Goal: Information Seeking & Learning: Find specific fact

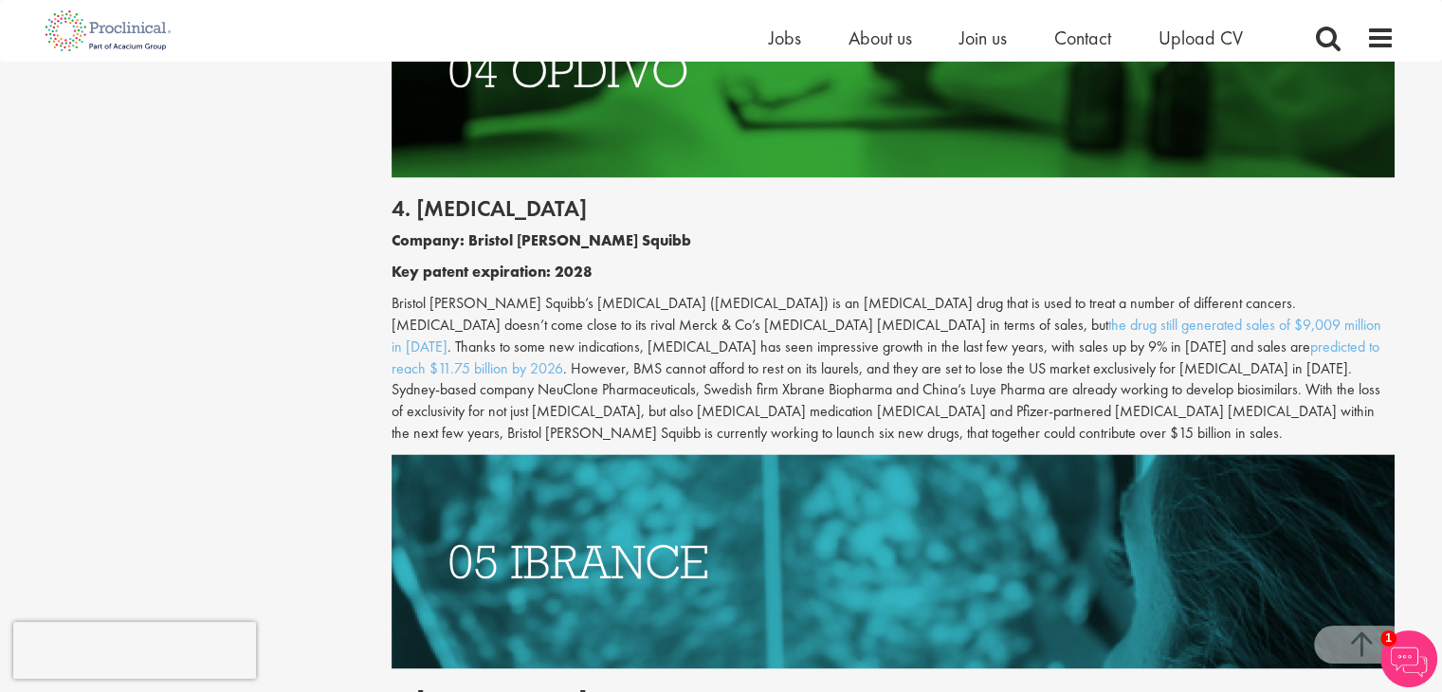
scroll to position [2851, 0]
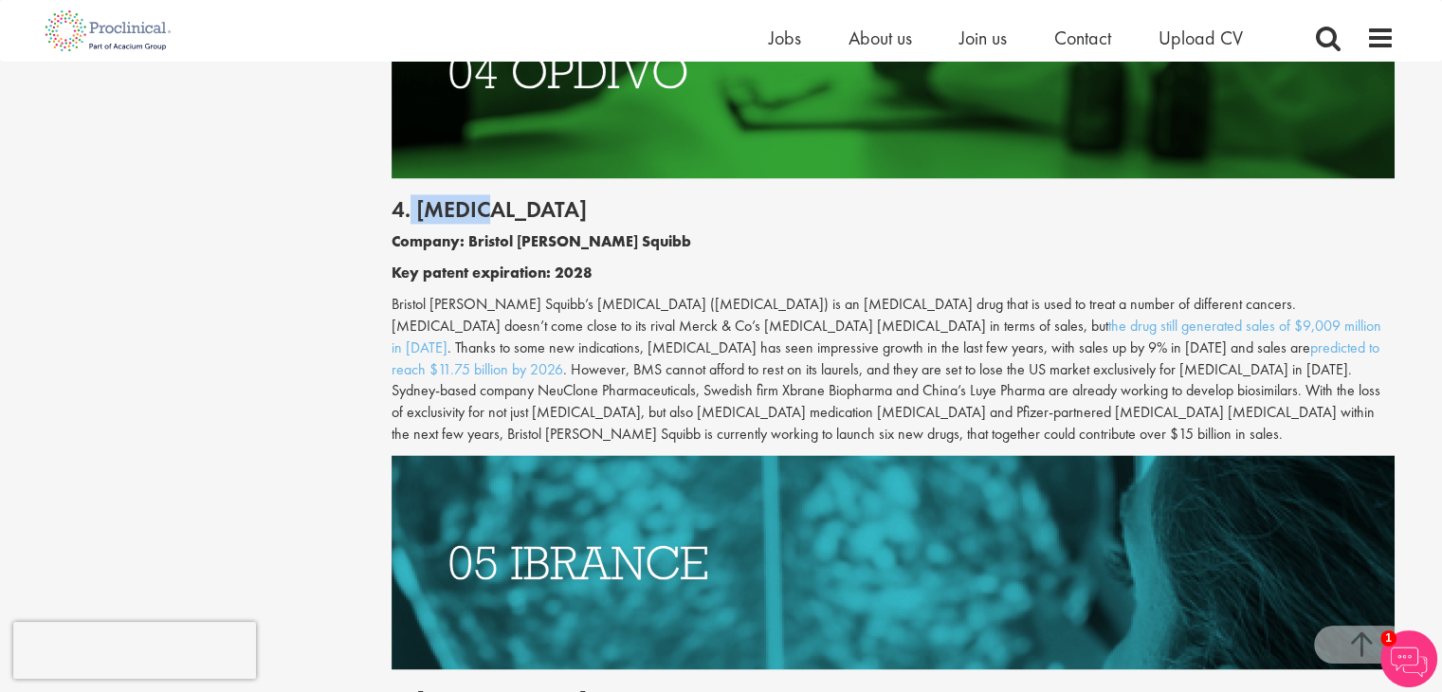
drag, startPoint x: 411, startPoint y: 139, endPoint x: 532, endPoint y: 134, distance: 121.5
click at [532, 197] on h2 "4. [MEDICAL_DATA]" at bounding box center [893, 209] width 1003 height 25
copy h2 "[MEDICAL_DATA]"
click at [786, 231] on p "Company: Bristol [PERSON_NAME] Squibb" at bounding box center [893, 242] width 1003 height 22
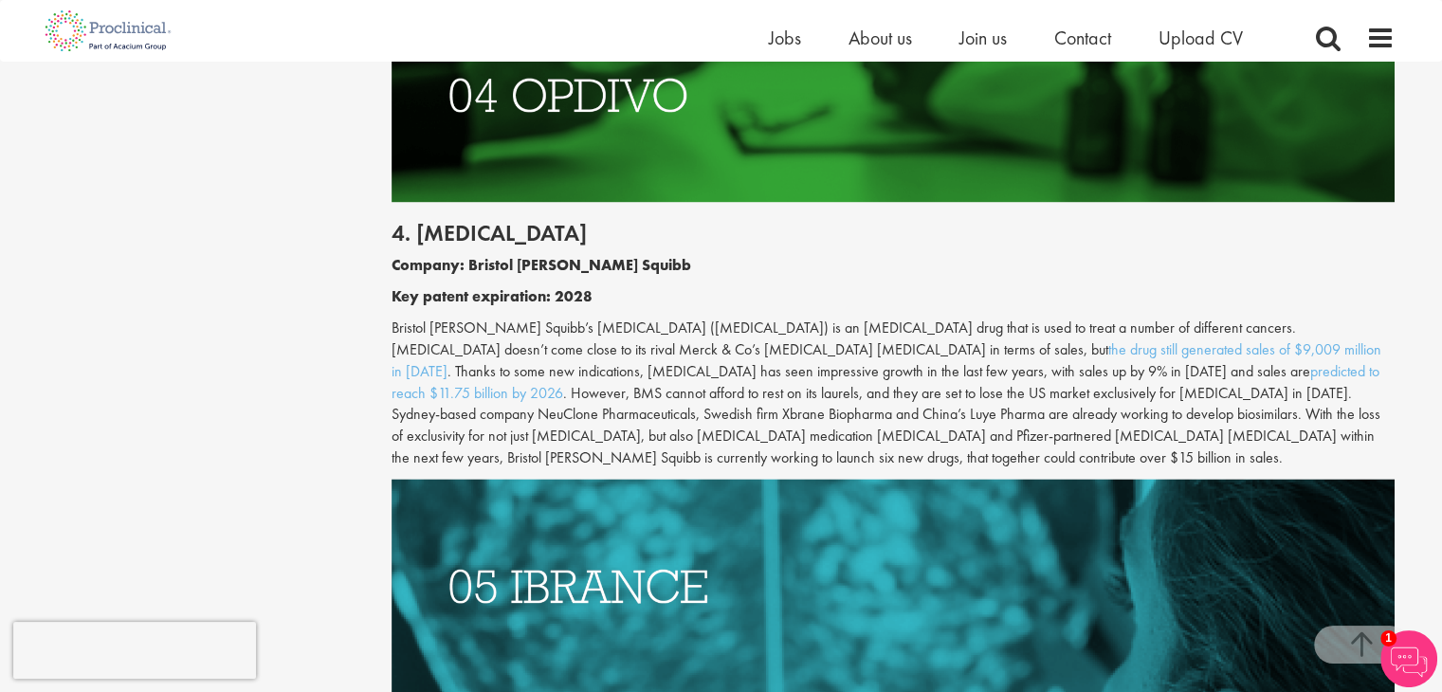
scroll to position [2828, 0]
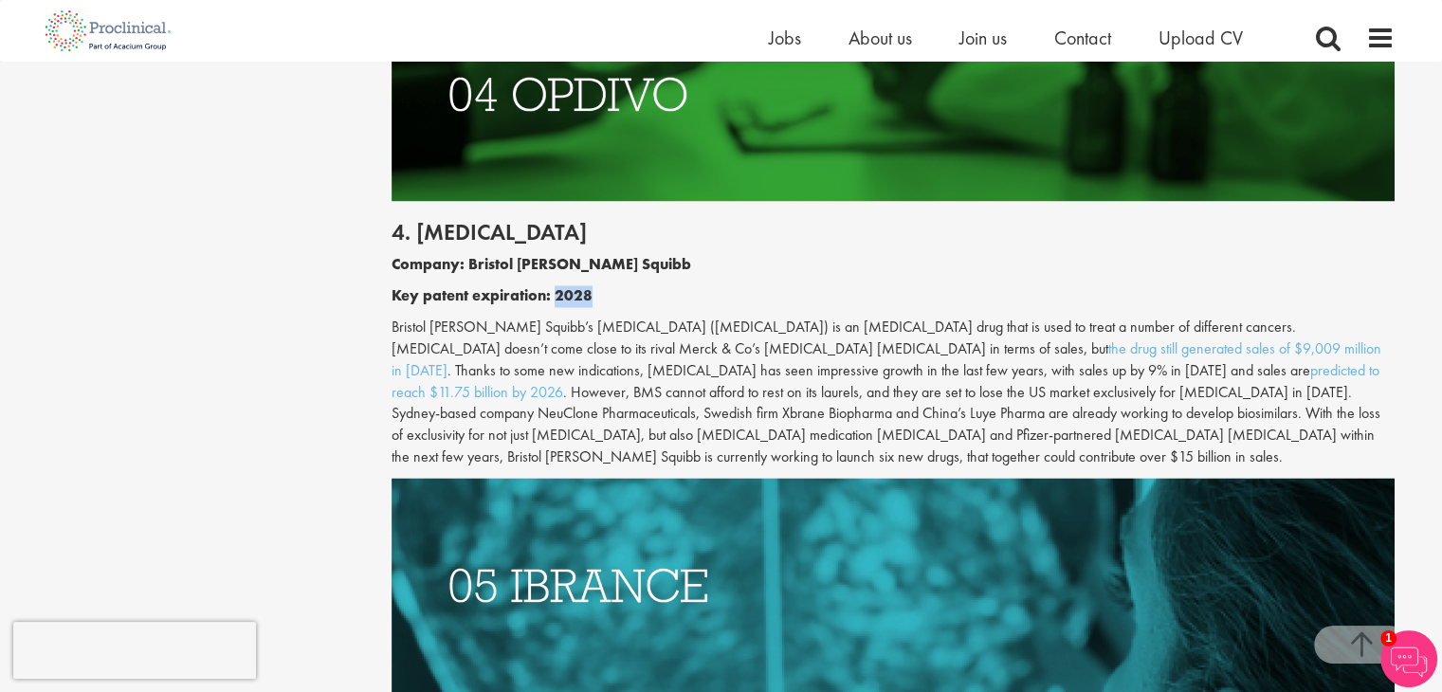
drag, startPoint x: 539, startPoint y: 228, endPoint x: 618, endPoint y: 230, distance: 78.7
click at [618, 285] on p "Key patent expiration: 2028" at bounding box center [893, 296] width 1003 height 22
copy b "2028"
drag, startPoint x: 1187, startPoint y: 371, endPoint x: 1238, endPoint y: 373, distance: 51.2
click at [1238, 373] on p "Bristol [PERSON_NAME] Squibb’s [MEDICAL_DATA] ([MEDICAL_DATA]) is an [MEDICAL_D…" at bounding box center [893, 393] width 1003 height 152
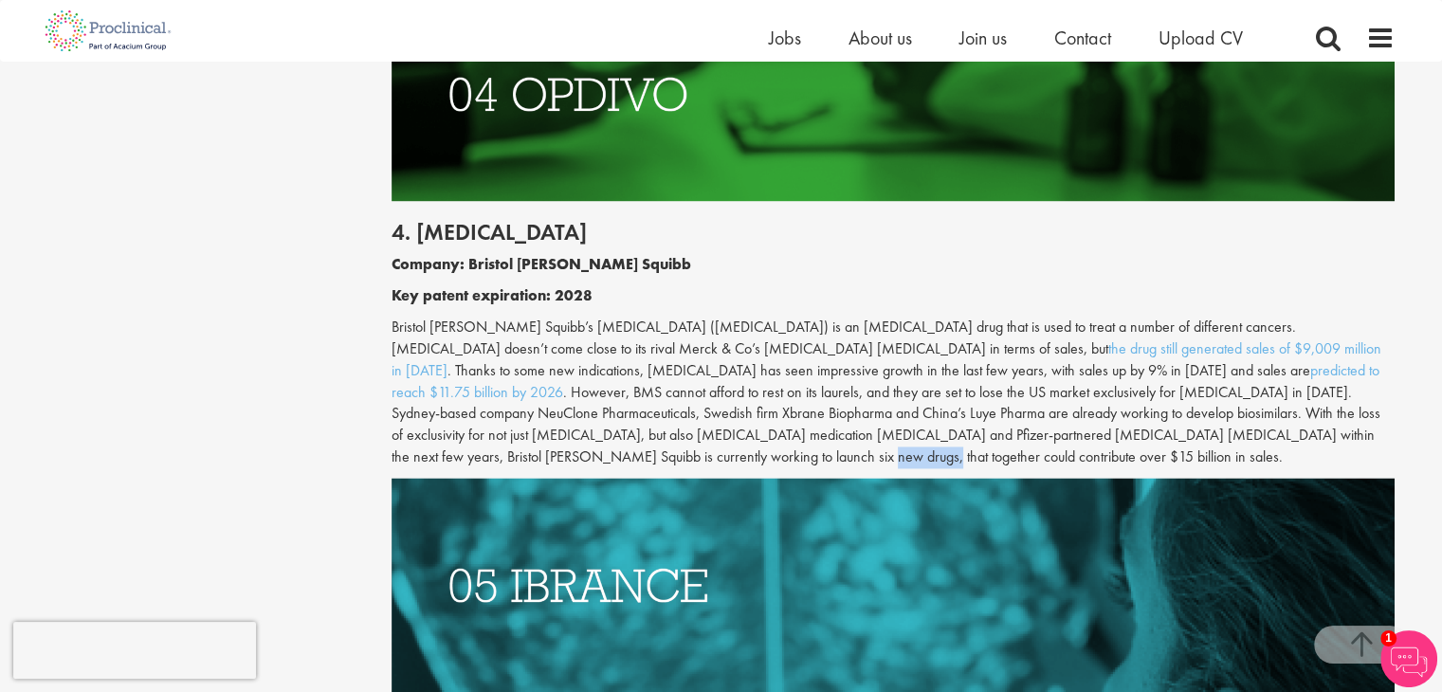
copy p "15 billion"
click at [1067, 478] on img at bounding box center [893, 585] width 1003 height 214
click at [1103, 478] on img at bounding box center [893, 585] width 1003 height 214
click at [1210, 317] on p "Bristol [PERSON_NAME] Squibb’s [MEDICAL_DATA] ([MEDICAL_DATA]) is an [MEDICAL_D…" at bounding box center [893, 393] width 1003 height 152
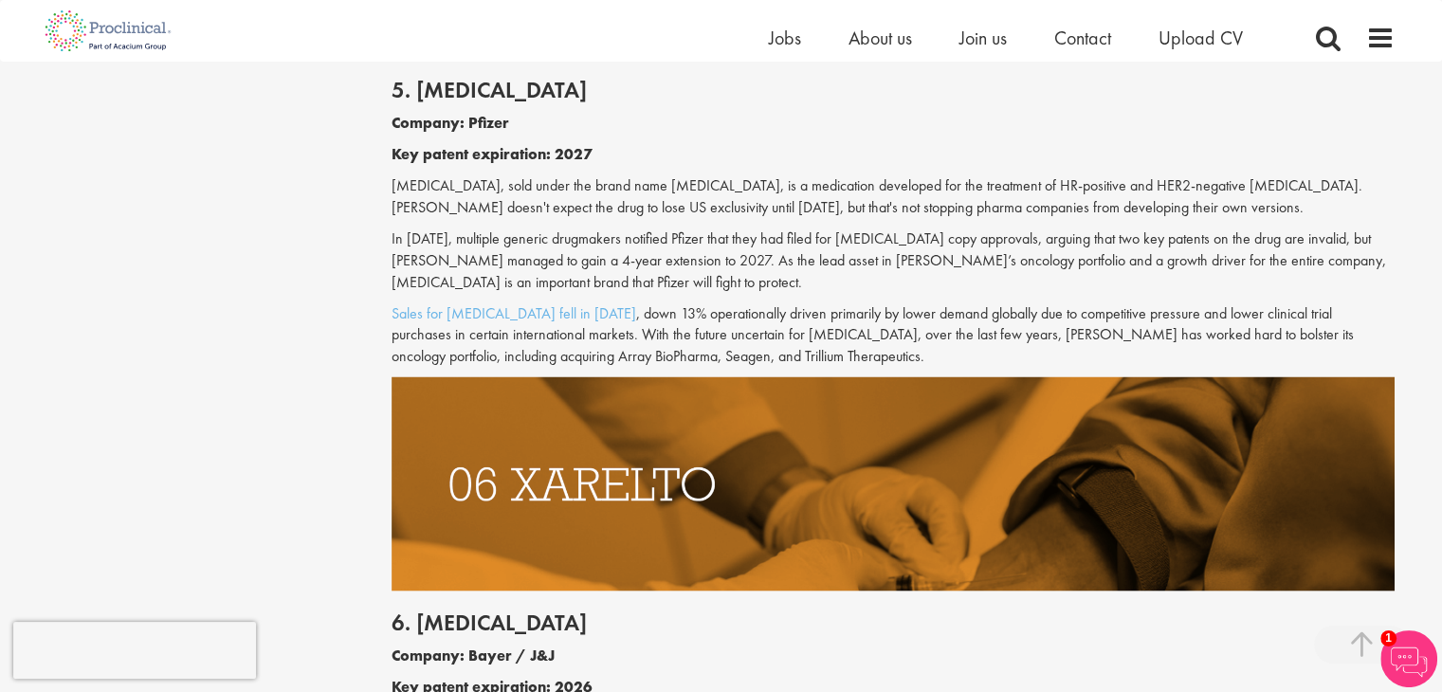
scroll to position [3173, 0]
